Goal: Information Seeking & Learning: Learn about a topic

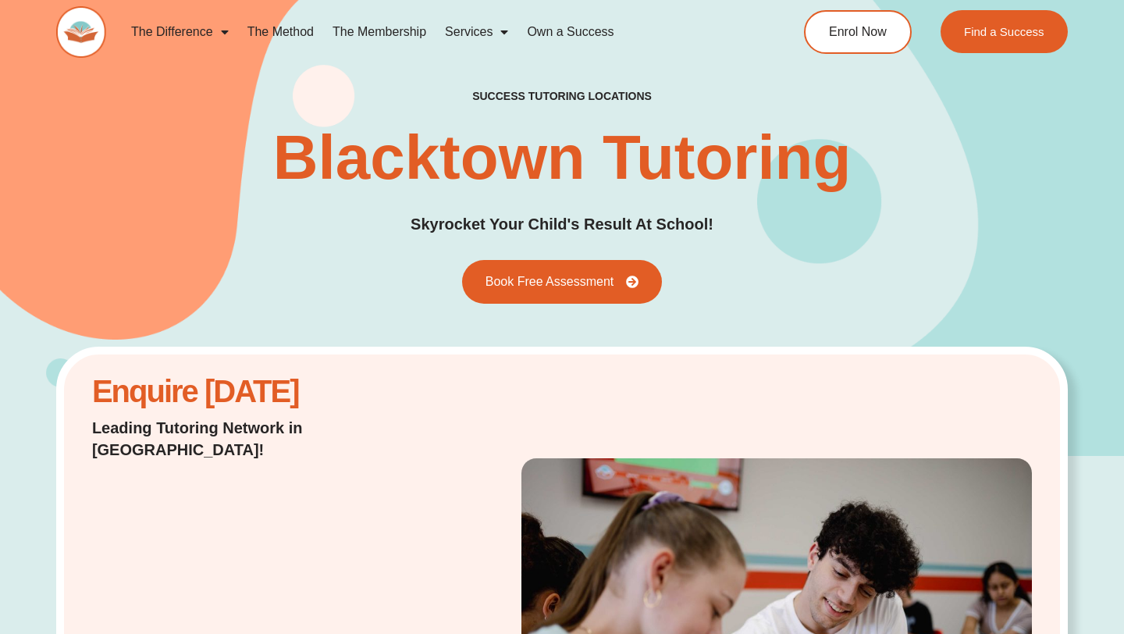
click at [722, 94] on div "success tutoring locations Blacktown Tutoring Skyrocket Your Child's Result At …" at bounding box center [562, 196] width 1012 height 215
click at [678, 27] on nav "The Difference Personalised Program Inspirational Tutors Motivational Learning …" at bounding box center [434, 32] width 624 height 36
click at [683, 78] on div "success tutoring locations Blacktown Tutoring Skyrocket Your Child's Result At …" at bounding box center [562, 197] width 1012 height 518
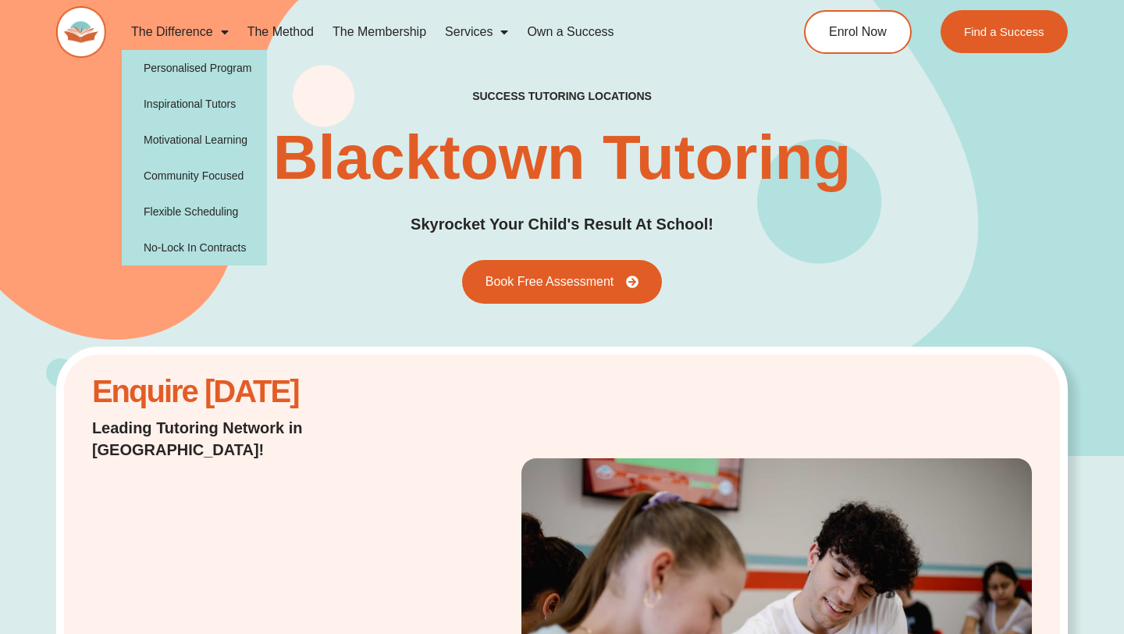
drag, startPoint x: 203, startPoint y: 48, endPoint x: 209, endPoint y: 41, distance: 10.0
click at [203, 48] on link "The Difference" at bounding box center [180, 32] width 116 height 36
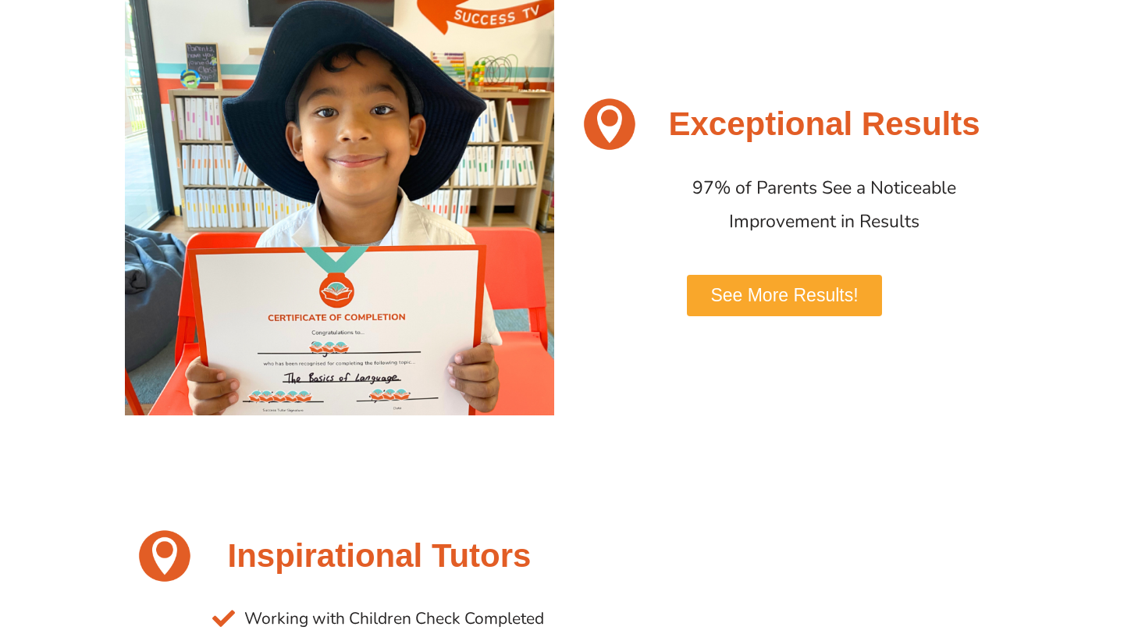
scroll to position [781, 0]
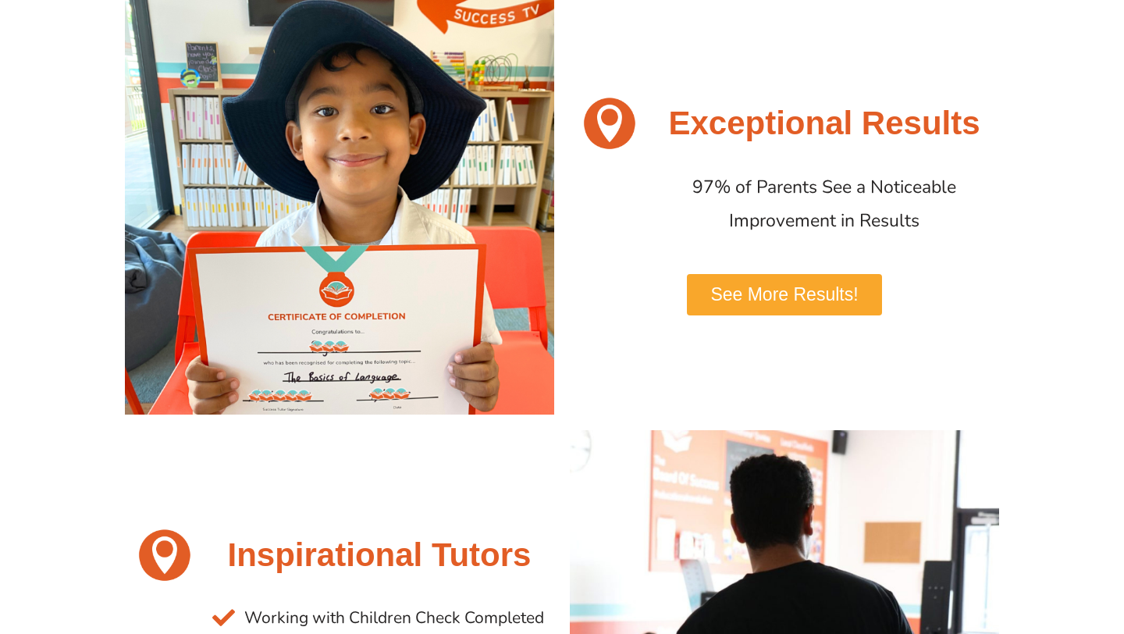
click at [639, 92] on img at bounding box center [610, 123] width 64 height 64
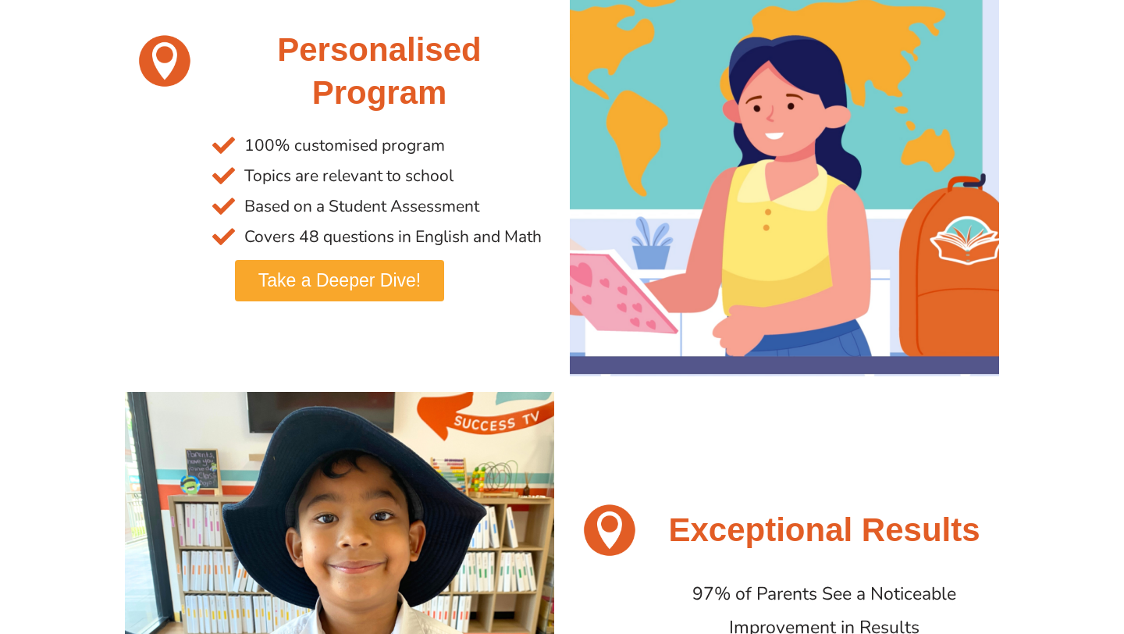
scroll to position [0, 0]
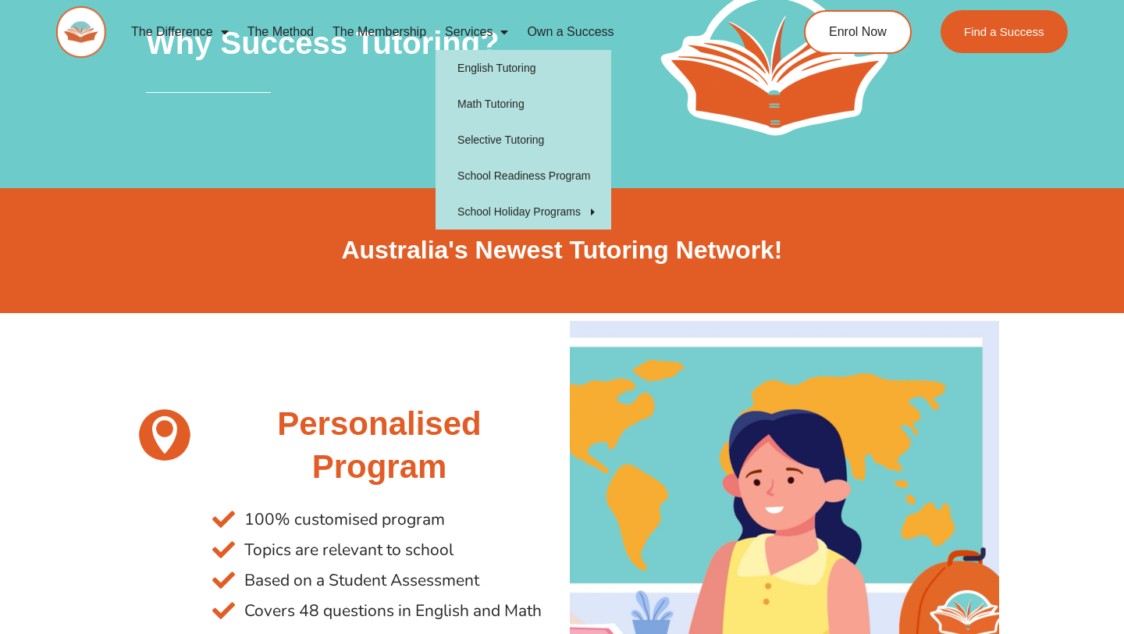
click at [488, 30] on link "Services" at bounding box center [477, 32] width 82 height 36
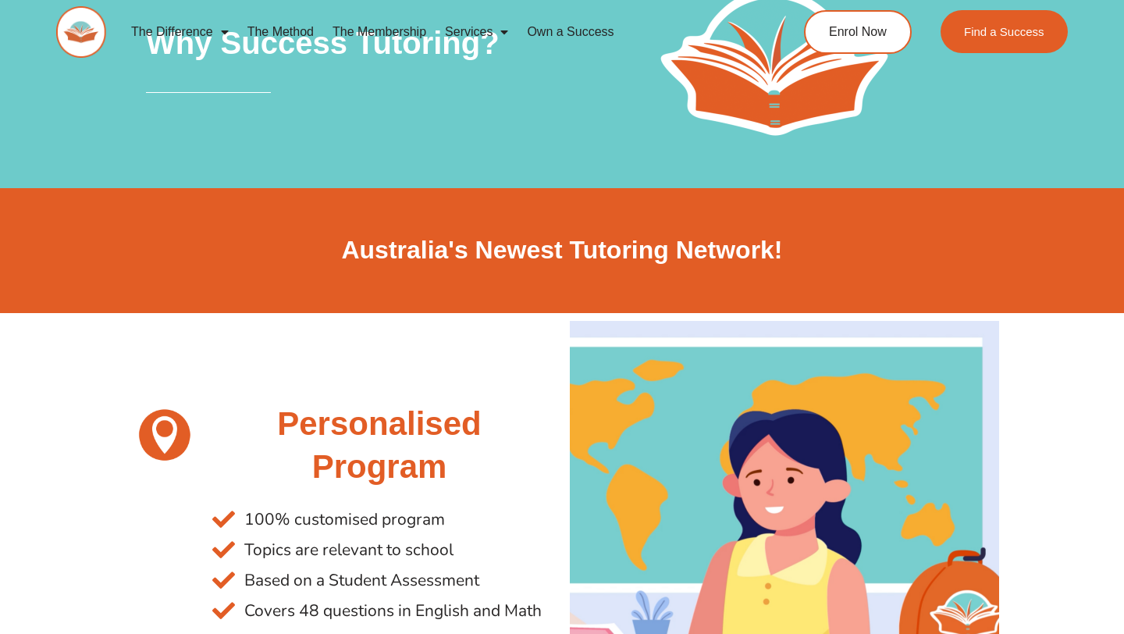
click at [488, 30] on link "Services" at bounding box center [477, 32] width 82 height 36
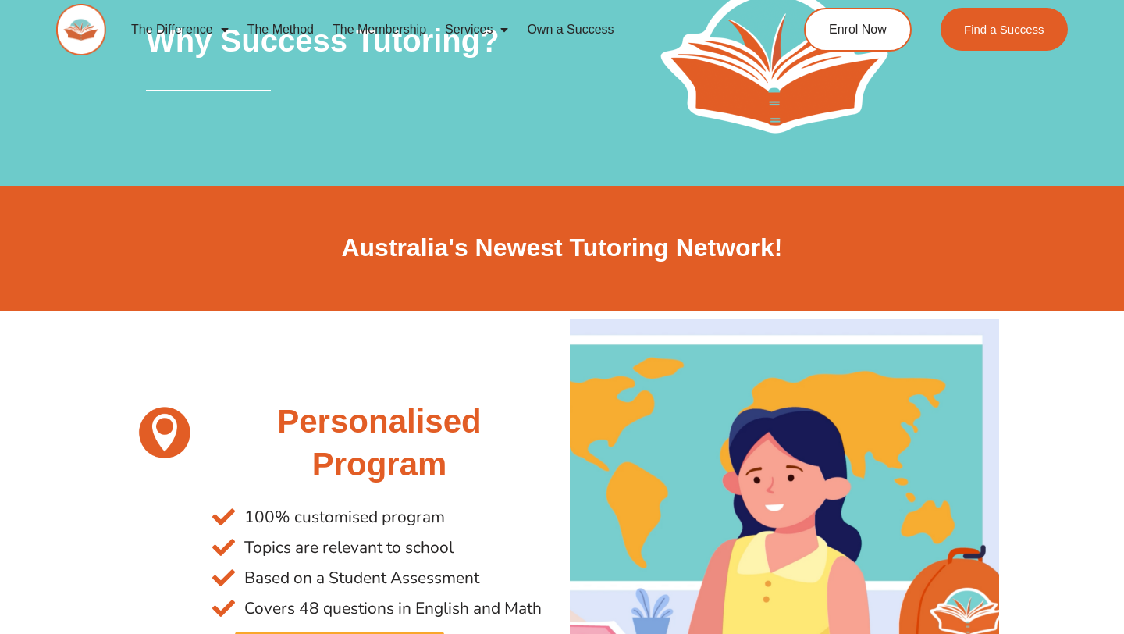
scroll to position [3, 0]
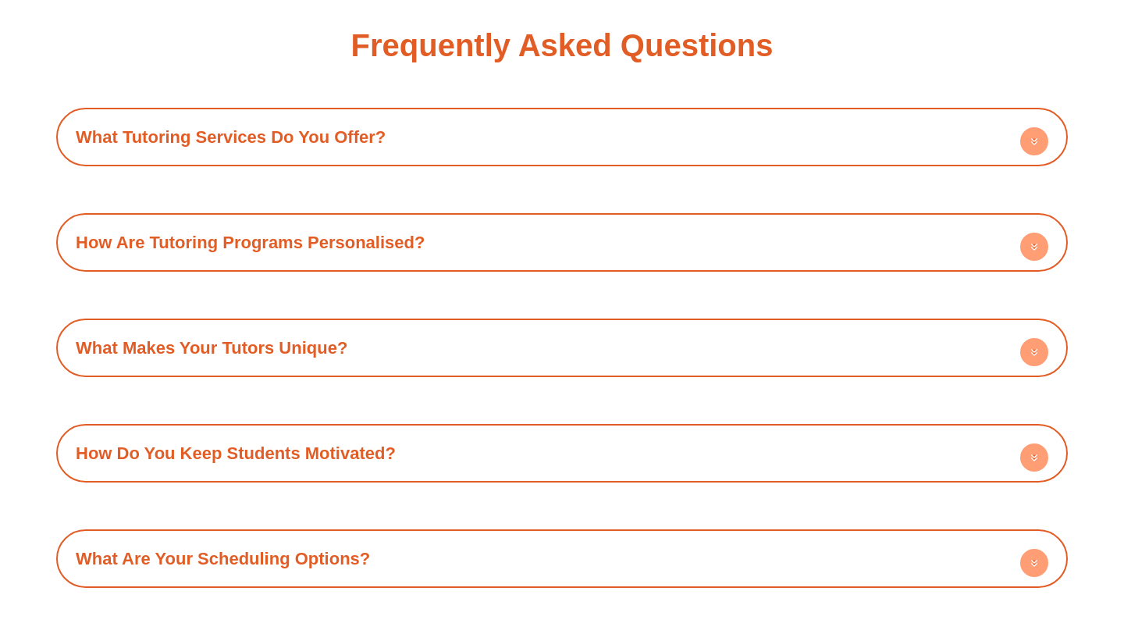
scroll to position [1805, 0]
click at [344, 174] on div "What Tutoring Services Do You Offer? Success Tutoring offers a comprehensive su…" at bounding box center [562, 399] width 1012 height 585
click at [344, 148] on h4 "What Tutoring Services Do You Offer?" at bounding box center [562, 136] width 996 height 43
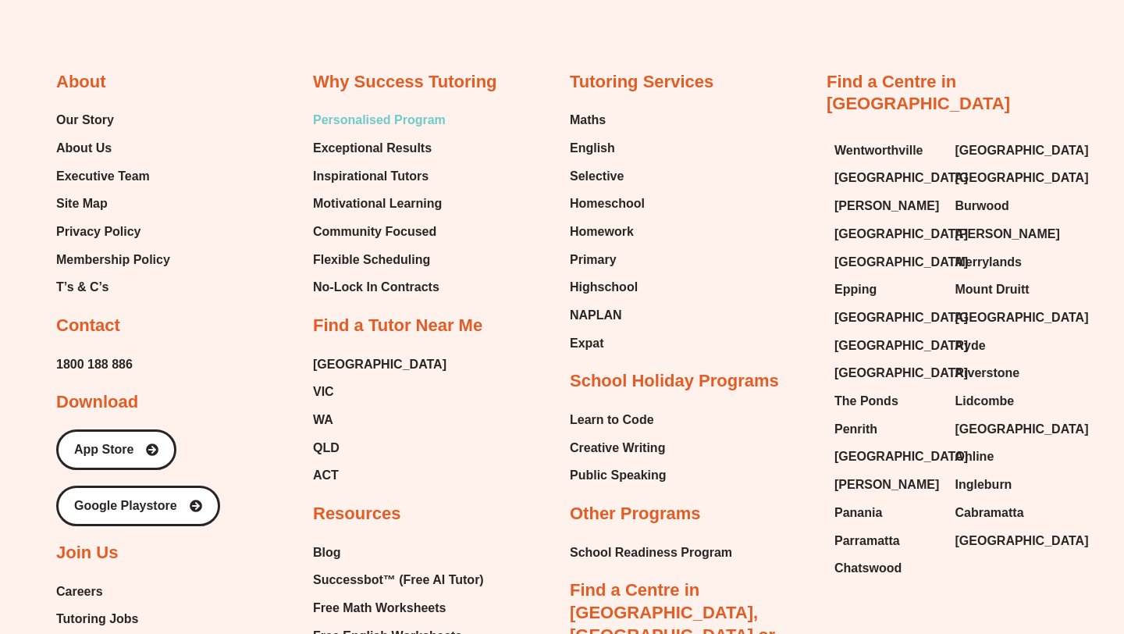
scroll to position [2989, 0]
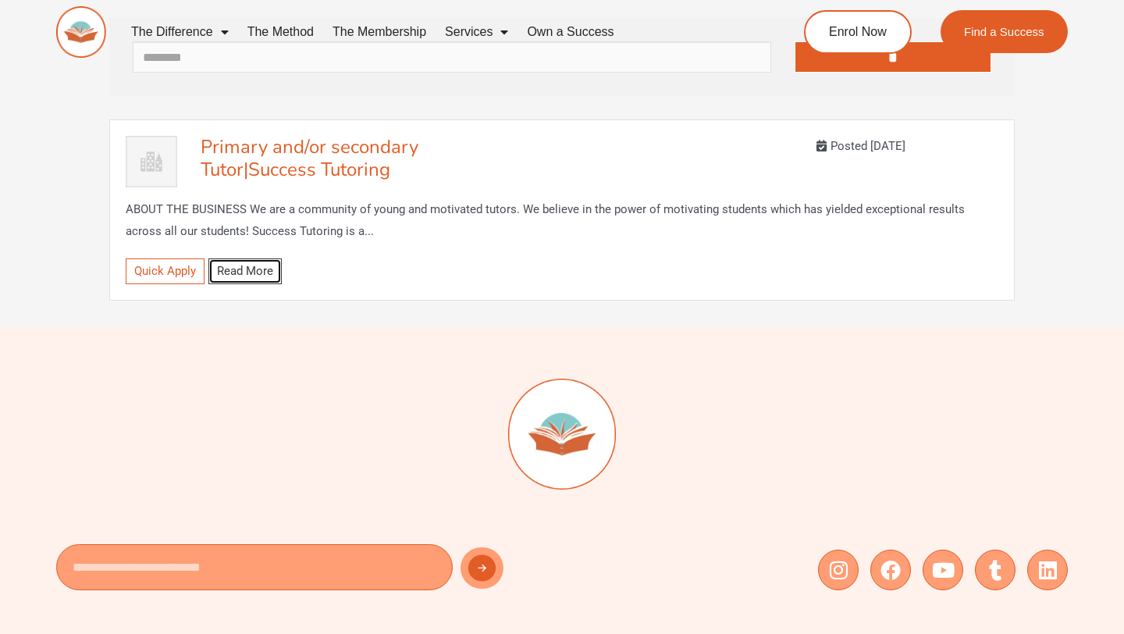
click at [264, 265] on link "Read More" at bounding box center [244, 271] width 73 height 26
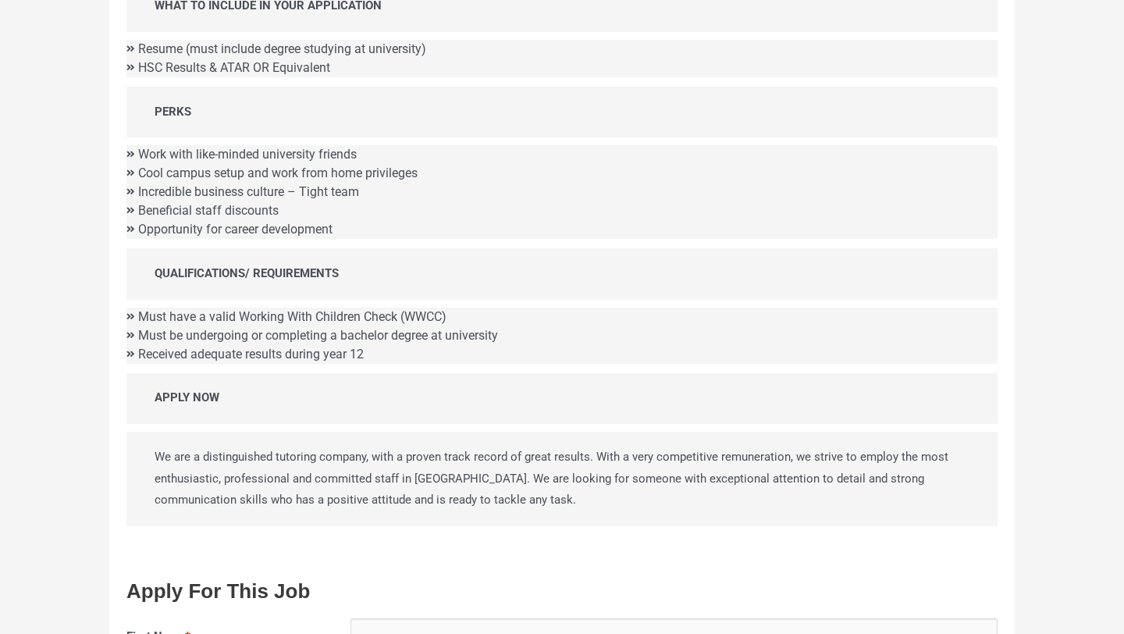
scroll to position [679, 0]
